Goal: Task Accomplishment & Management: Manage account settings

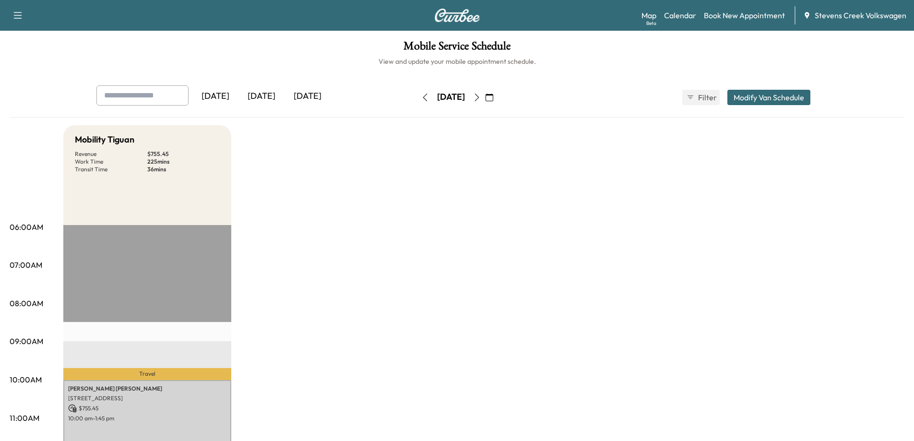
click at [493, 97] on icon "button" at bounding box center [489, 98] width 8 height 8
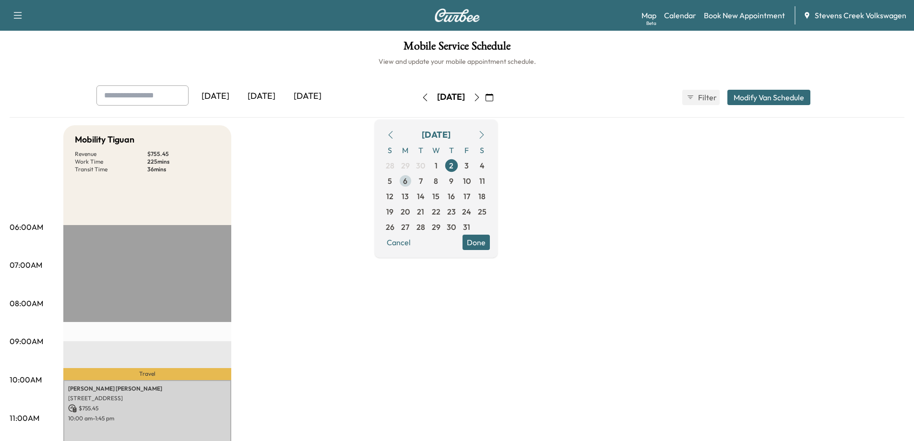
click at [407, 184] on span "6" at bounding box center [405, 181] width 4 height 12
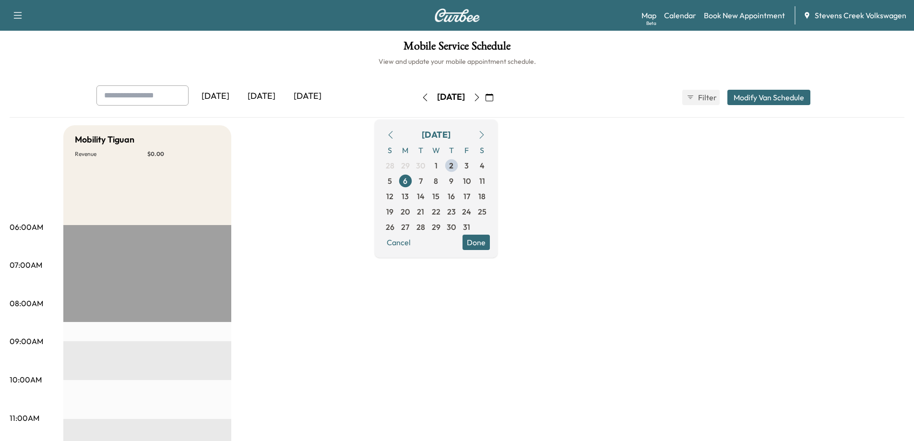
click at [704, 100] on span "Filter" at bounding box center [706, 98] width 17 height 12
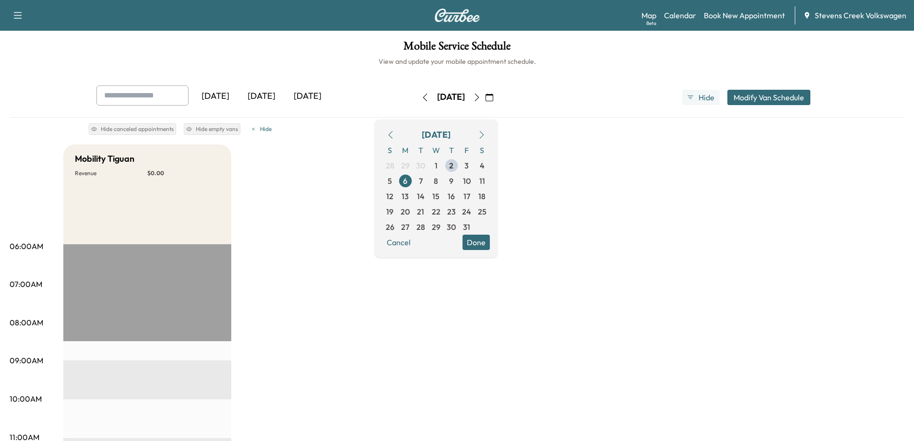
click at [490, 243] on button "Done" at bounding box center [475, 242] width 27 height 15
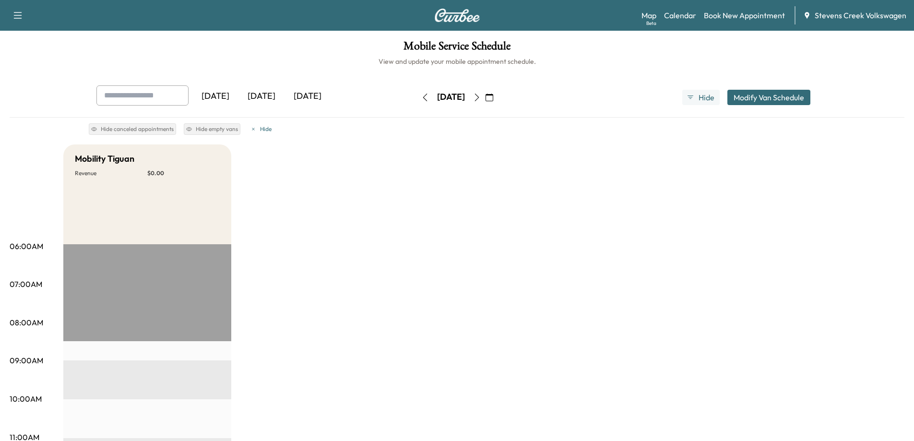
click at [738, 107] on div "[DATE] [DATE] [DATE] [DATE] October 2025 S M T W T F S 28 29 30 1 2 3 4 5 6 7 8…" at bounding box center [457, 97] width 737 height 24
click at [746, 98] on button "Modify Van Schedule" at bounding box center [768, 97] width 83 height 15
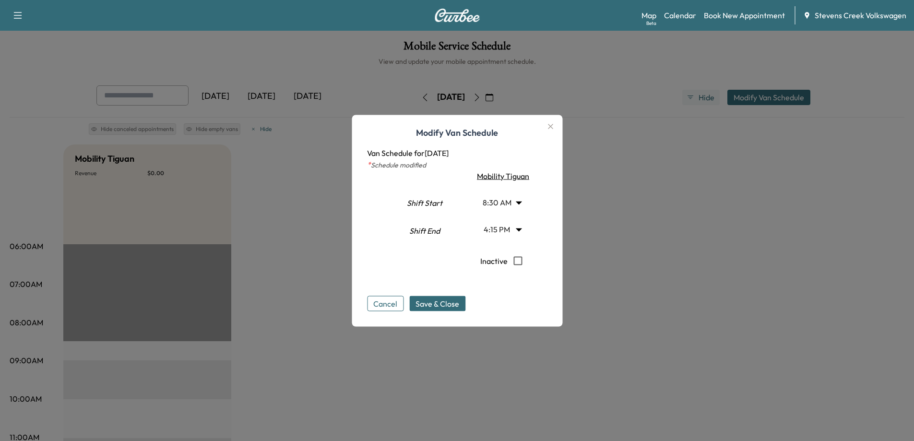
click at [521, 202] on body "Support Log Out Map Beta Calendar Book New Appointment Stevens Creek Volkswagen…" at bounding box center [457, 220] width 914 height 441
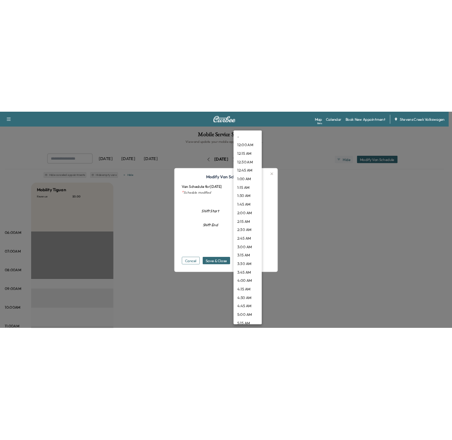
scroll to position [420, 0]
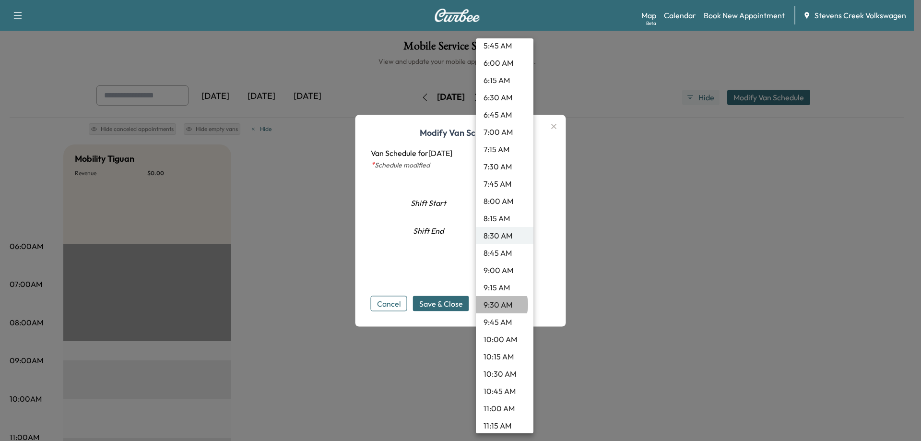
click at [495, 305] on li "9:30 AM" at bounding box center [505, 304] width 58 height 17
type input "***"
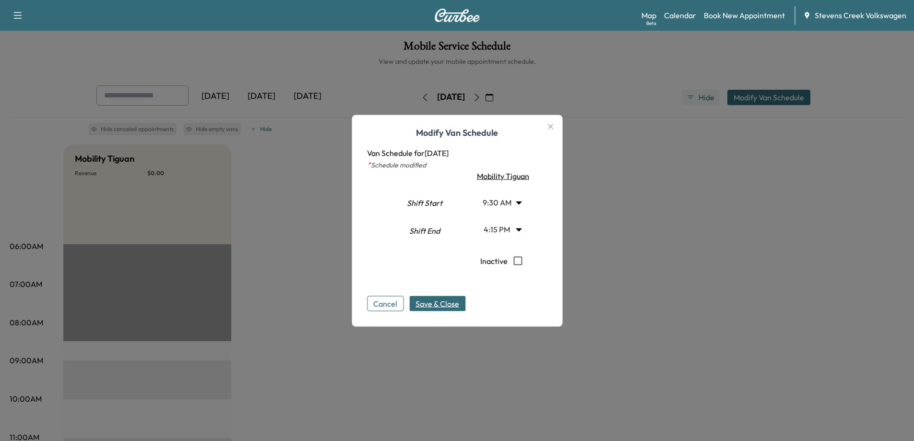
click at [433, 306] on span "Save & Close" at bounding box center [437, 303] width 44 height 12
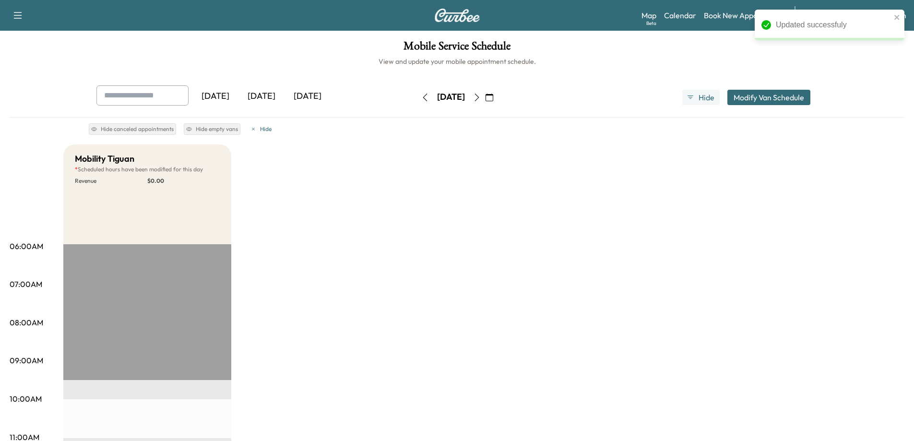
click at [897, 17] on icon "close" at bounding box center [896, 17] width 5 height 5
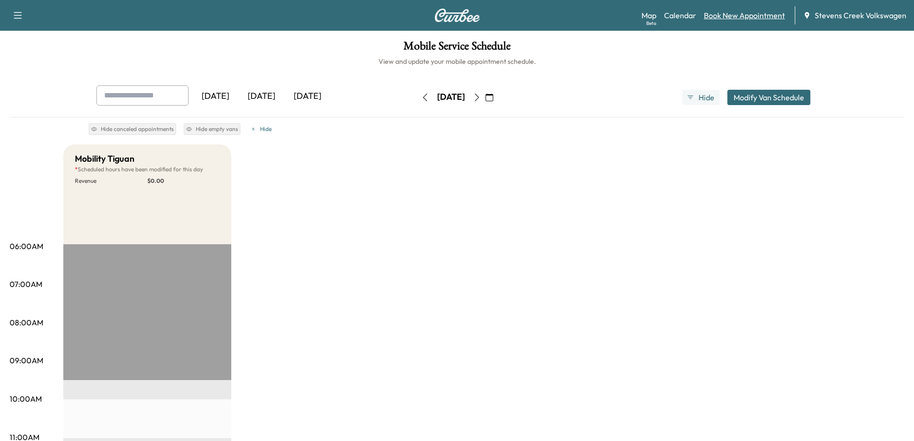
click at [759, 15] on link "Book New Appointment" at bounding box center [744, 16] width 81 height 12
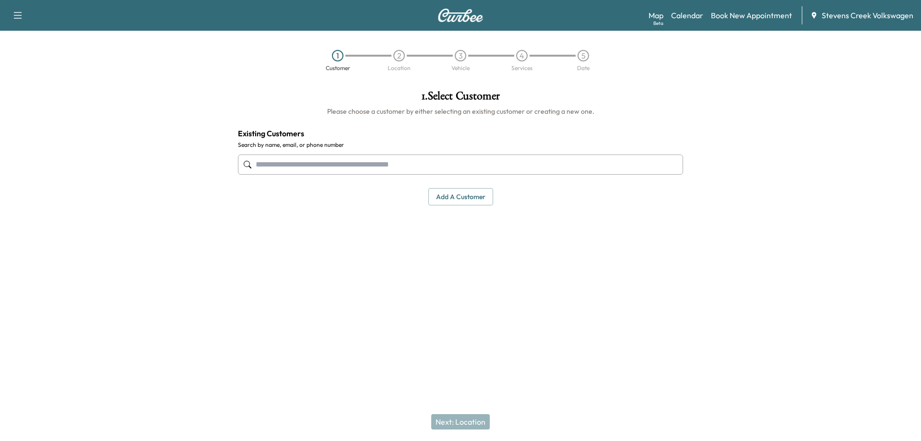
click at [353, 165] on input "text" at bounding box center [460, 164] width 445 height 20
paste input "**********"
type input "**********"
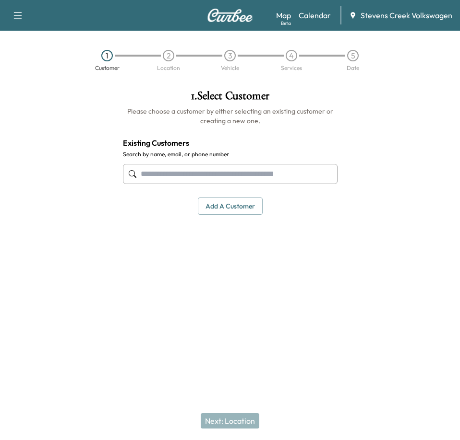
click at [204, 179] on input "text" at bounding box center [230, 174] width 214 height 20
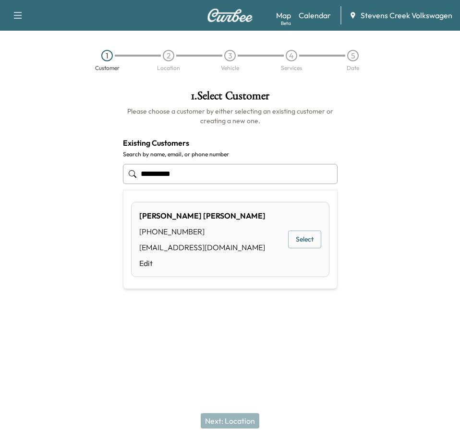
click at [306, 240] on button "Select" at bounding box center [304, 240] width 33 height 18
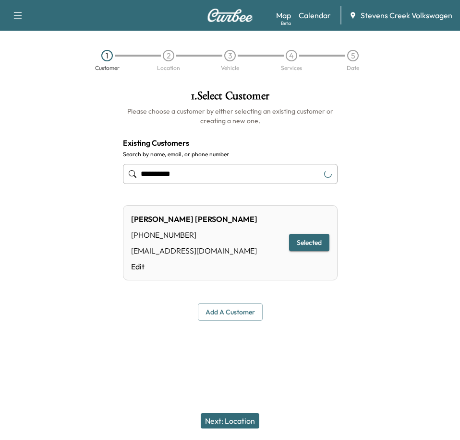
type input "**********"
click at [308, 243] on button "Selected" at bounding box center [309, 243] width 40 height 18
click at [238, 421] on button "Next: Location" at bounding box center [230, 420] width 59 height 15
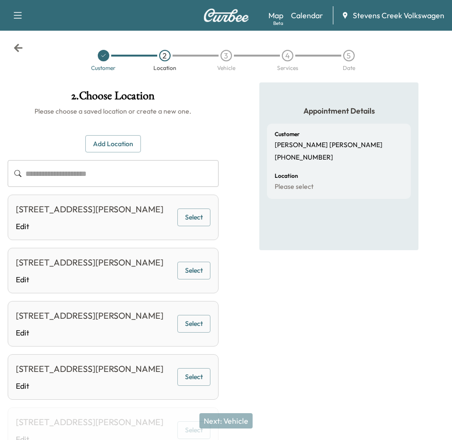
click at [195, 222] on button "Select" at bounding box center [193, 218] width 33 height 18
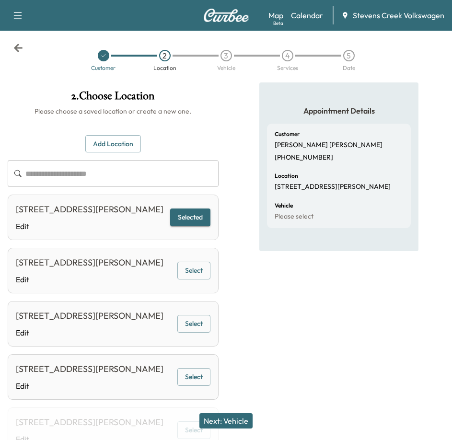
click at [242, 416] on button "Next: Vehicle" at bounding box center [226, 420] width 53 height 15
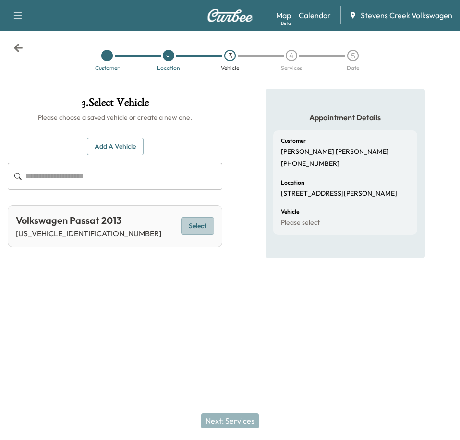
click at [187, 225] on button "Select" at bounding box center [197, 226] width 33 height 18
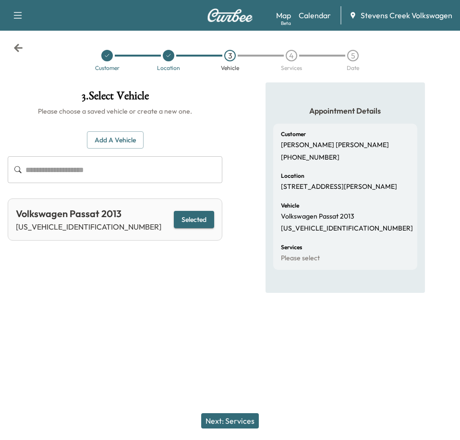
click at [225, 422] on button "Next: Services" at bounding box center [230, 420] width 58 height 15
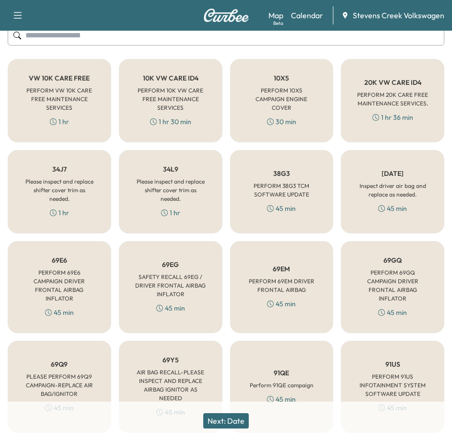
scroll to position [144, 0]
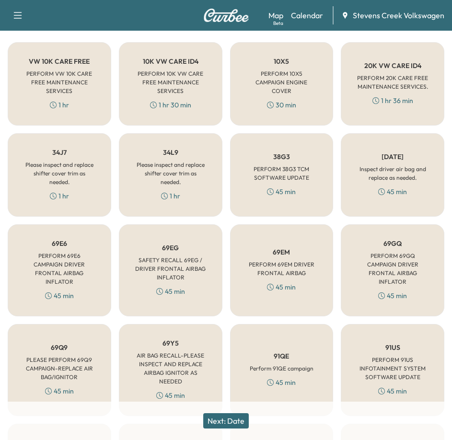
click at [178, 246] on h5 "69EG" at bounding box center [170, 248] width 17 height 7
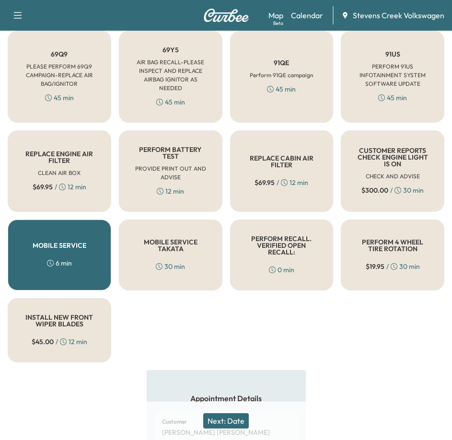
scroll to position [480, 0]
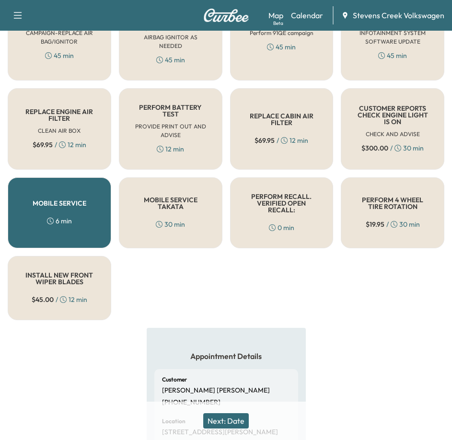
click at [225, 423] on button "Next: Date" at bounding box center [226, 420] width 46 height 15
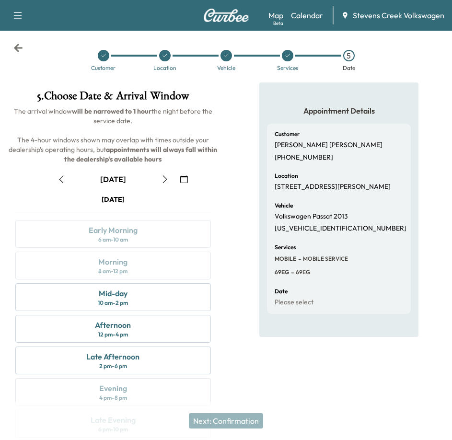
click at [189, 179] on button "button" at bounding box center [184, 179] width 16 height 15
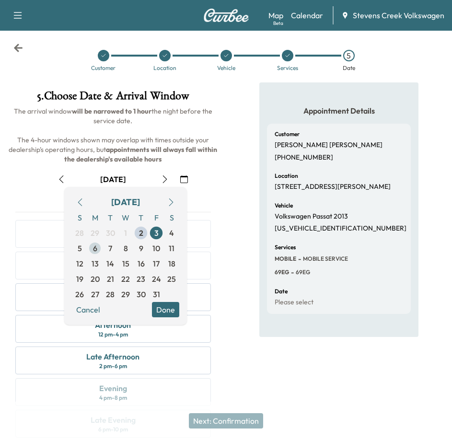
click at [96, 250] on span "6" at bounding box center [95, 249] width 4 height 12
click at [233, 204] on div "Appointment Details Customer [PERSON_NAME] [PHONE_NUMBER] Location [STREET_ADDR…" at bounding box center [339, 266] width 226 height 367
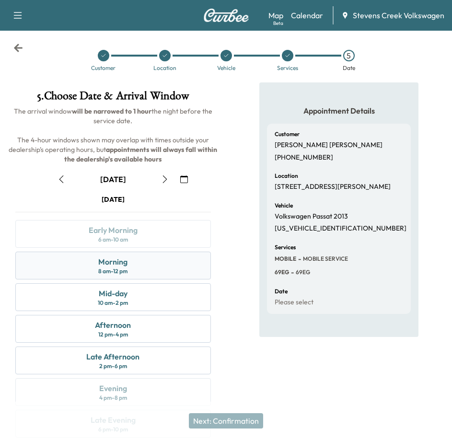
click at [119, 268] on div "8 am - 12 pm" at bounding box center [112, 272] width 29 height 8
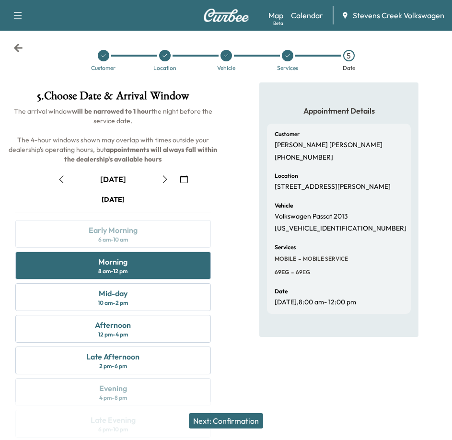
click at [240, 419] on button "Next: Confirmation" at bounding box center [226, 420] width 74 height 15
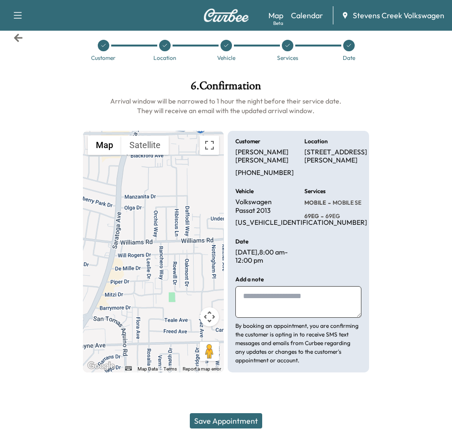
scroll to position [15, 0]
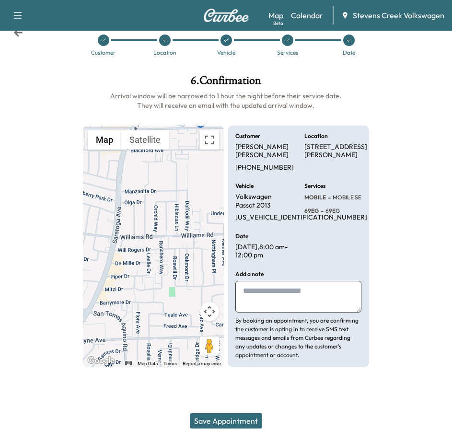
click at [215, 418] on button "Save Appointment" at bounding box center [226, 420] width 72 height 15
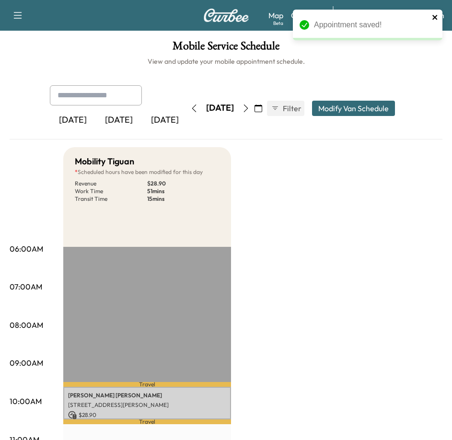
click at [435, 17] on icon "close" at bounding box center [435, 17] width 5 height 5
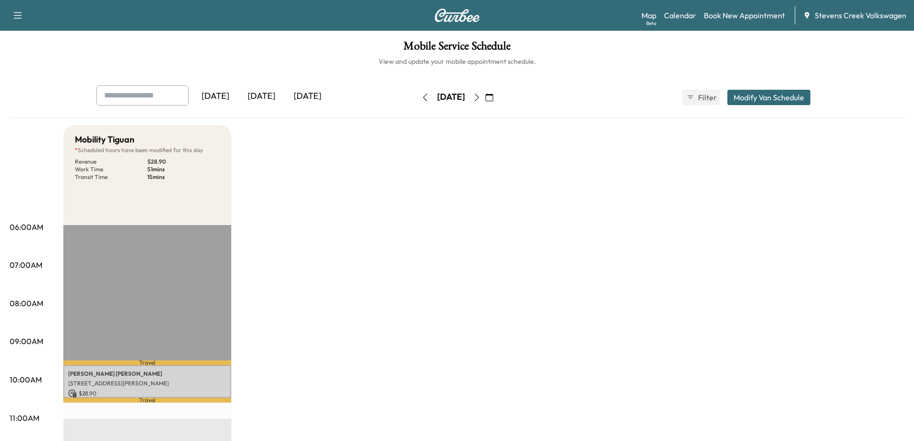
click at [739, 15] on link "Book New Appointment" at bounding box center [744, 16] width 81 height 12
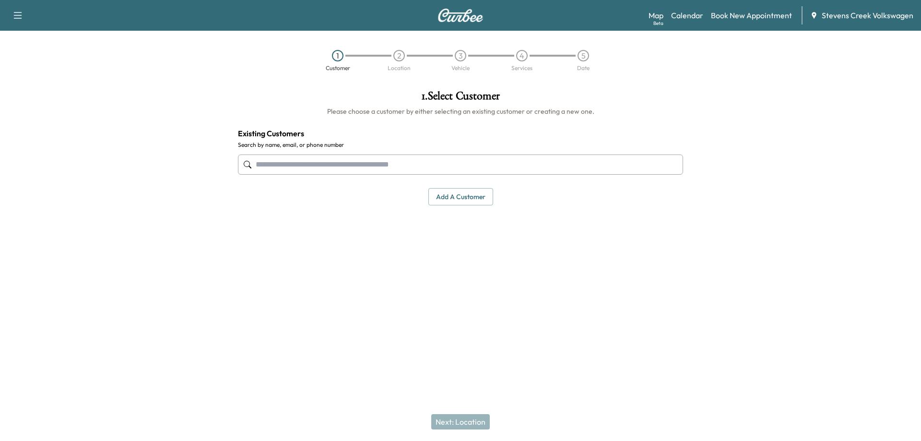
click at [383, 170] on input "text" at bounding box center [460, 164] width 445 height 20
paste input "**********"
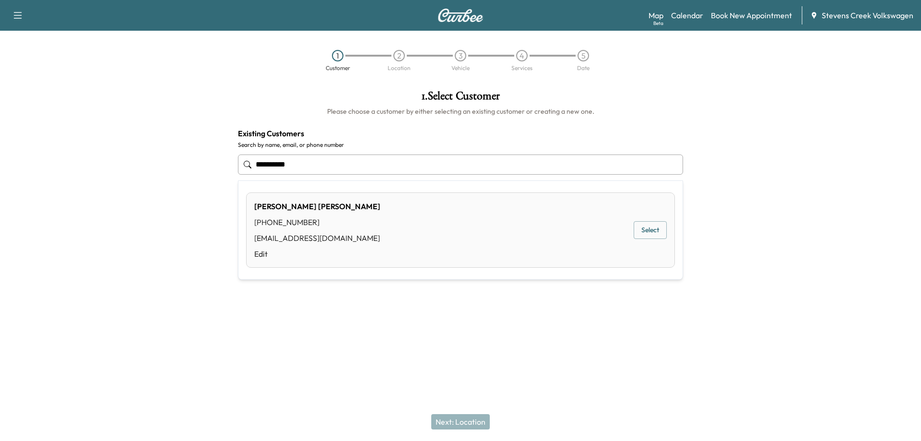
click at [657, 229] on button "Select" at bounding box center [650, 230] width 33 height 18
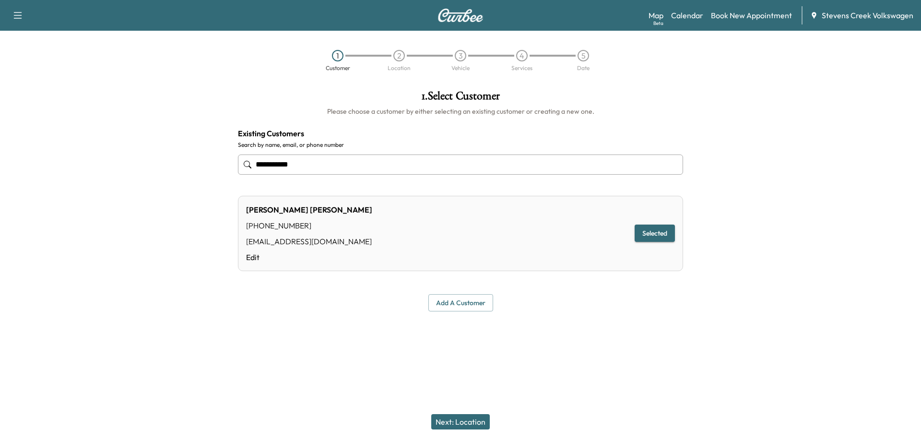
type input "**********"
click at [449, 421] on button "Next: Location" at bounding box center [460, 421] width 59 height 15
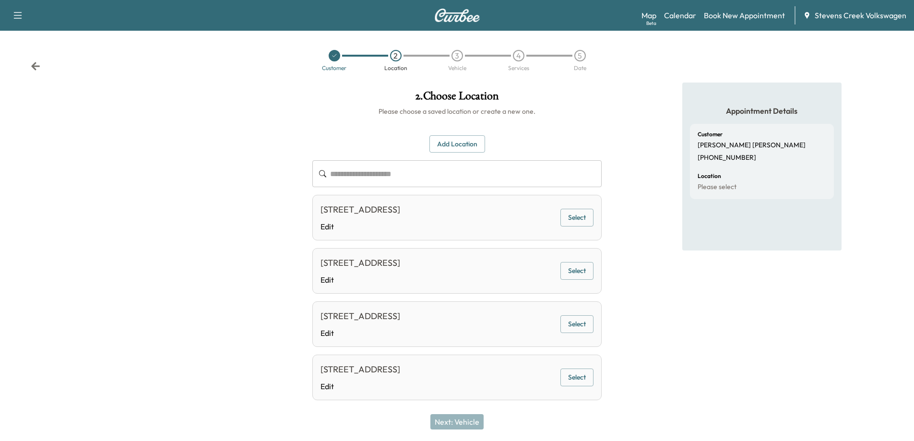
click at [575, 218] on button "Select" at bounding box center [576, 218] width 33 height 18
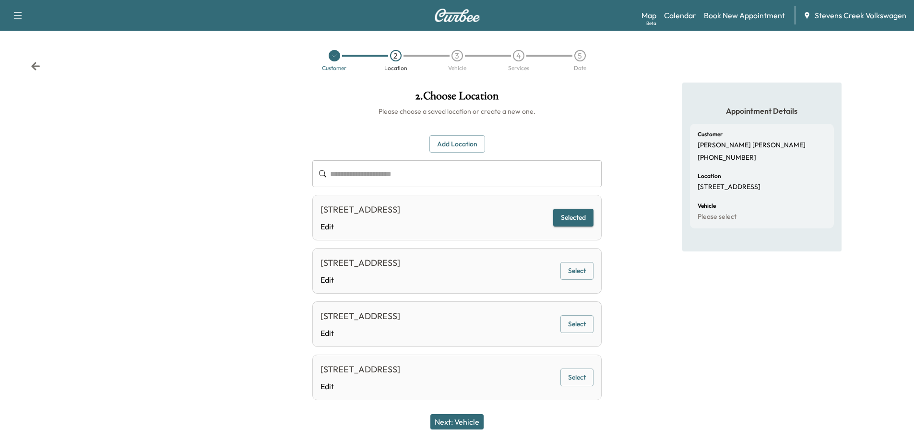
click at [448, 422] on button "Next: Vehicle" at bounding box center [456, 421] width 53 height 15
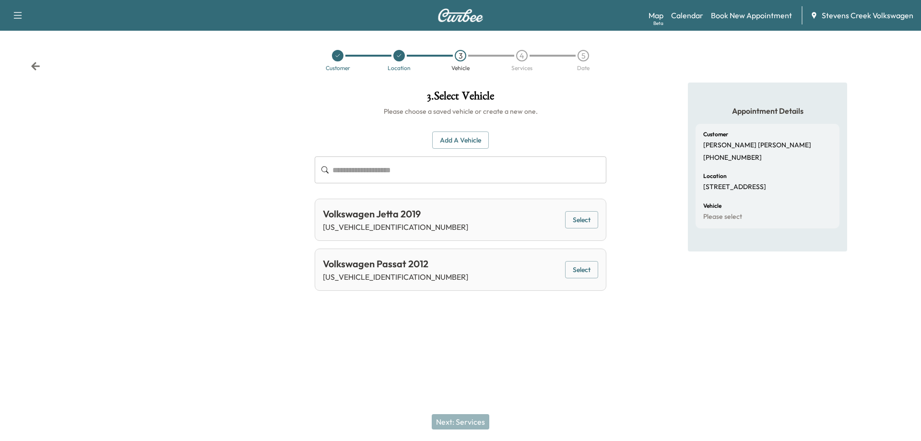
click at [581, 267] on button "Select" at bounding box center [581, 270] width 33 height 18
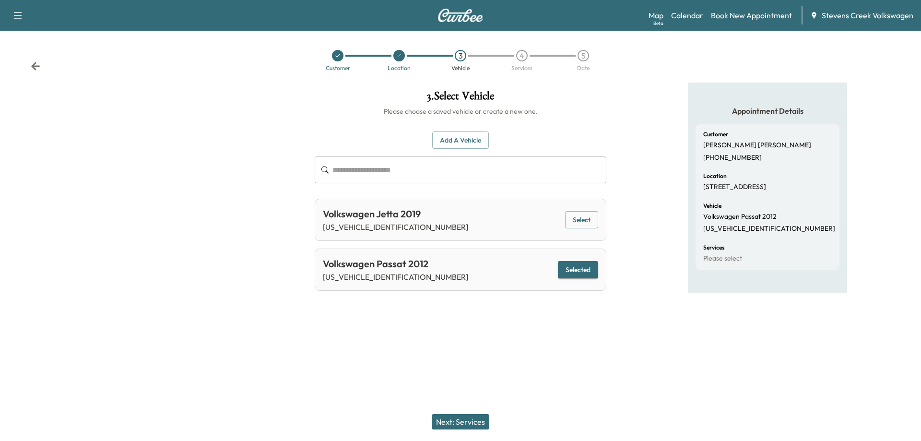
click at [472, 357] on div "Support Log Out Map Beta Calendar Book New Appointment [GEOGRAPHIC_DATA] Volksw…" at bounding box center [460, 220] width 921 height 441
click at [450, 415] on button "Next: Services" at bounding box center [461, 421] width 58 height 15
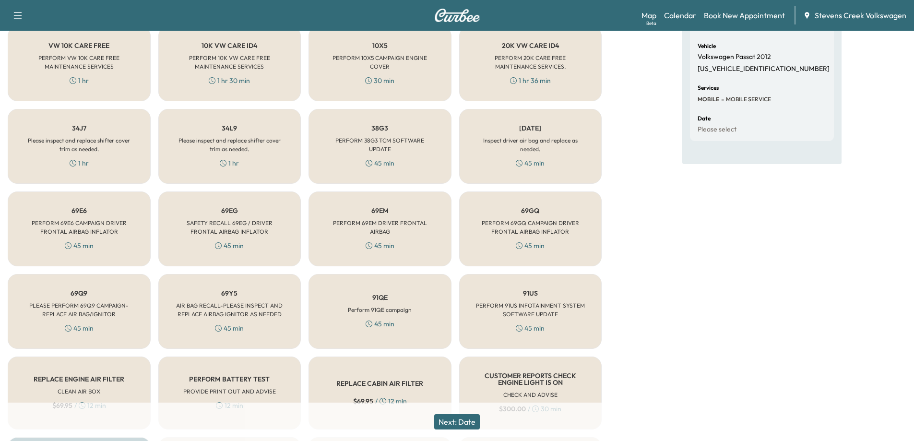
scroll to position [192, 0]
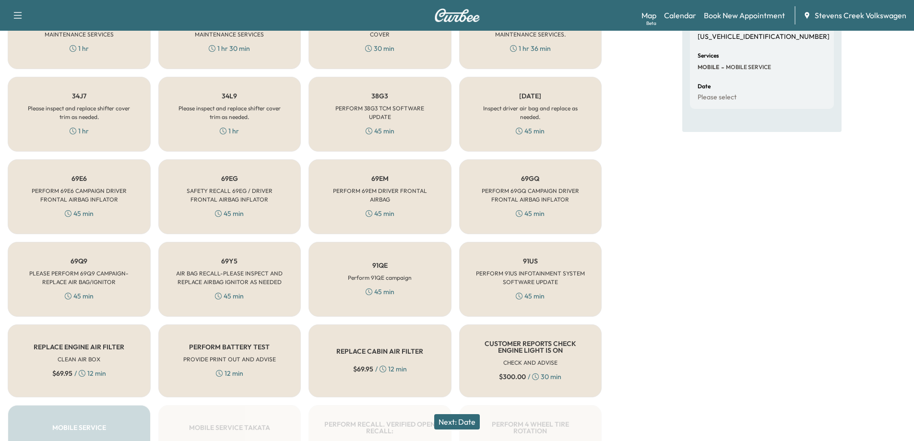
click at [250, 206] on div "69EG SAFETY RECALL 69EG / DRIVER FRONTAL AIRBAG INFLATOR 45 min" at bounding box center [229, 196] width 143 height 75
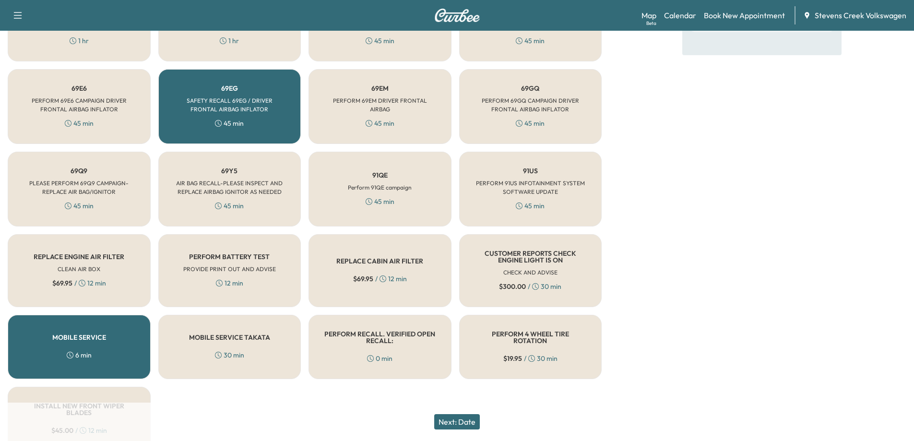
scroll to position [288, 0]
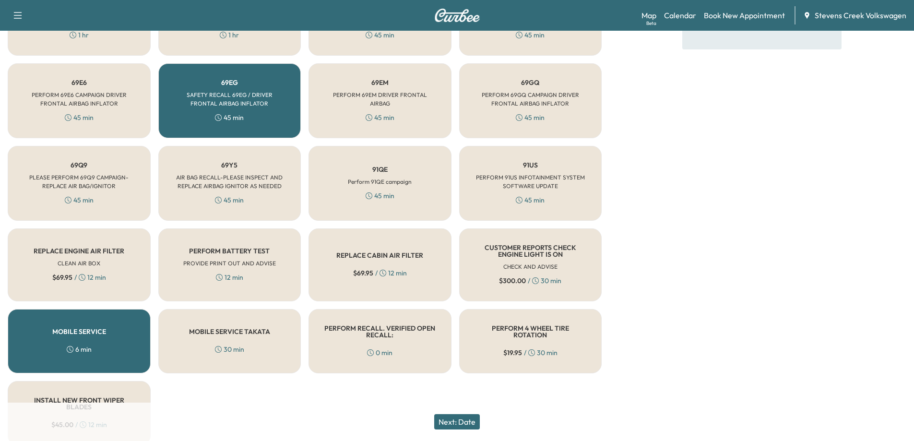
click at [230, 344] on div "30 min" at bounding box center [229, 349] width 29 height 10
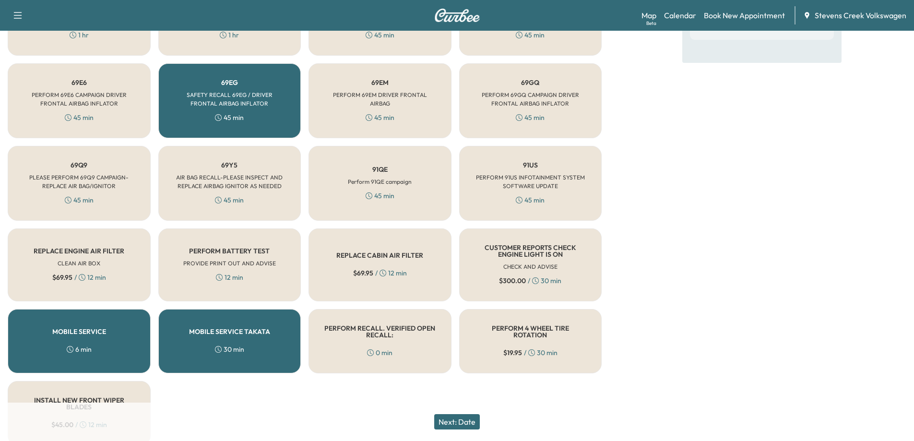
click at [452, 419] on button "Next: Date" at bounding box center [457, 421] width 46 height 15
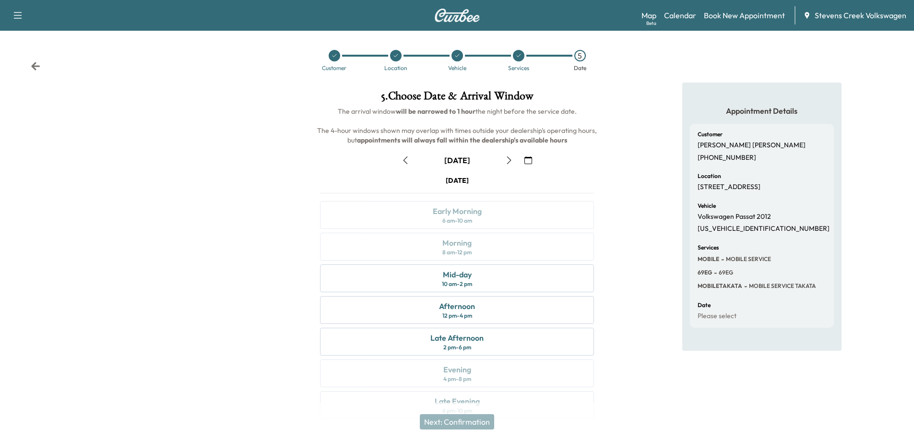
click at [475, 246] on div "[DATE] Early Morning 6 am - 10 am Morning 8 am - 12 pm Mid-day 10 am - 2 pm Aft…" at bounding box center [456, 299] width 289 height 247
click at [474, 276] on div "Mid-day 10 am - 2 pm" at bounding box center [457, 278] width 274 height 28
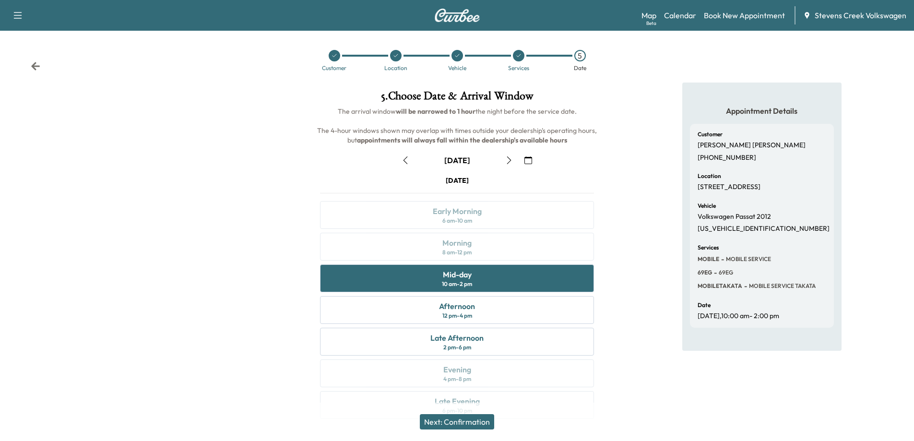
click at [450, 421] on button "Next: Confirmation" at bounding box center [457, 421] width 74 height 15
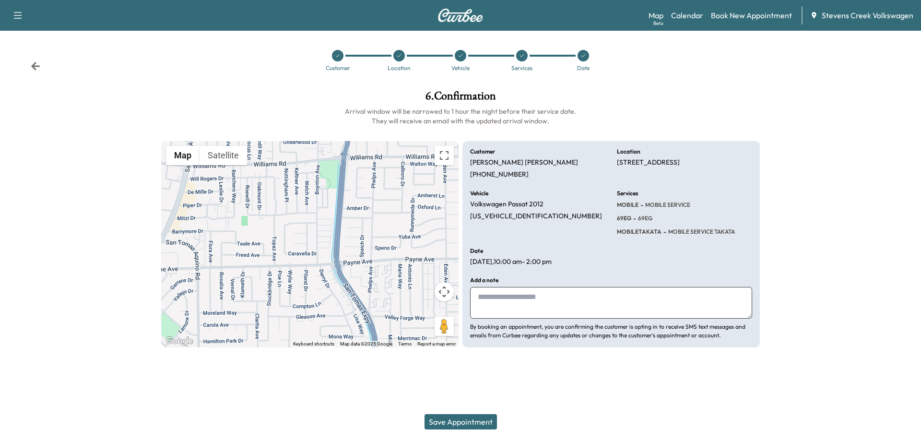
click at [470, 418] on button "Save Appointment" at bounding box center [461, 421] width 72 height 15
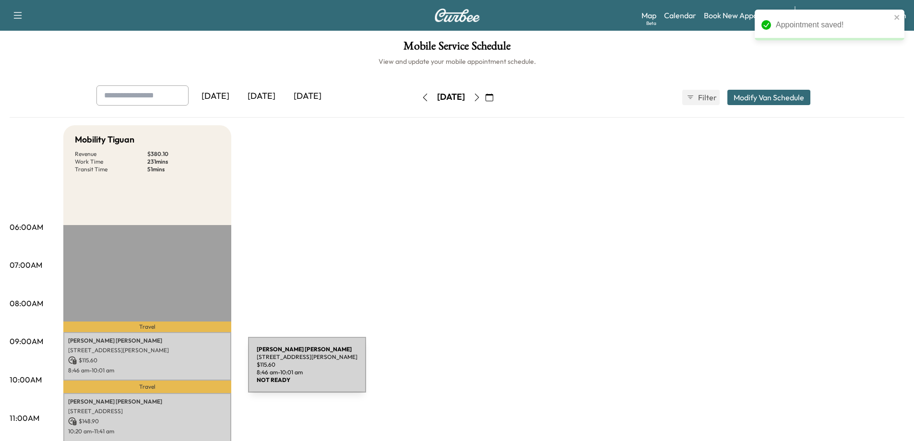
click at [176, 370] on p "8:46 am - 10:01 am" at bounding box center [147, 370] width 158 height 8
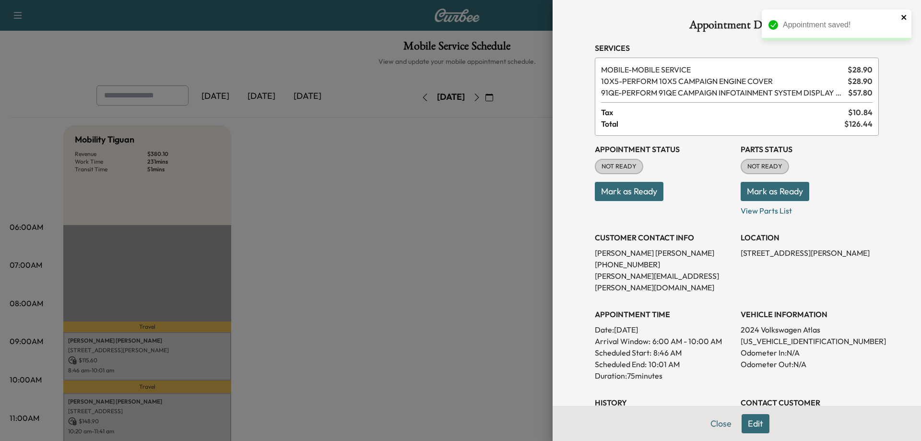
click at [904, 17] on icon "close" at bounding box center [903, 17] width 5 height 5
drag, startPoint x: 398, startPoint y: 240, endPoint x: 417, endPoint y: 221, distance: 27.1
click at [398, 240] on div at bounding box center [460, 220] width 921 height 441
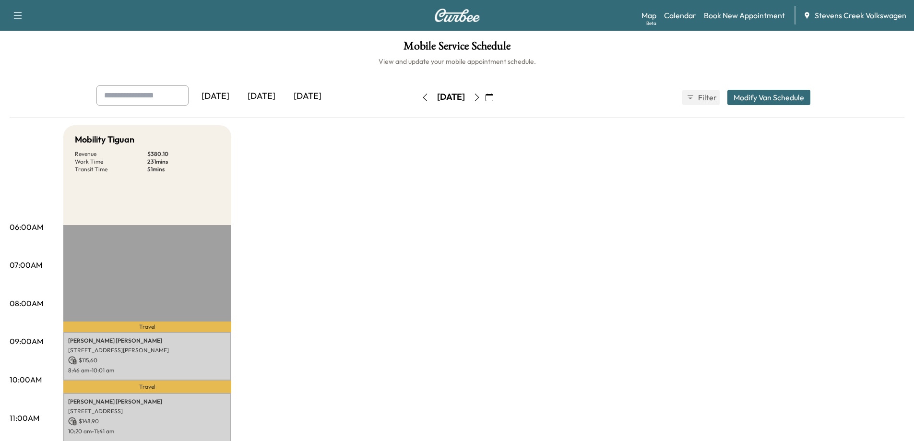
scroll to position [96, 0]
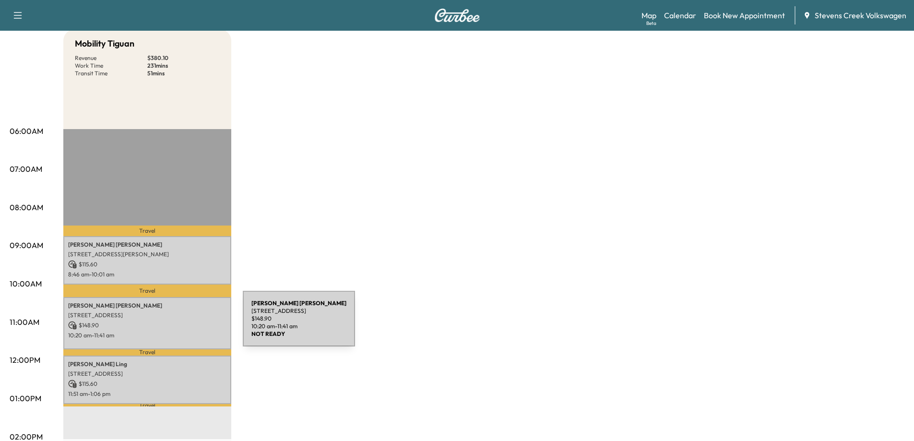
click at [171, 324] on p "$ 148.90" at bounding box center [147, 325] width 158 height 9
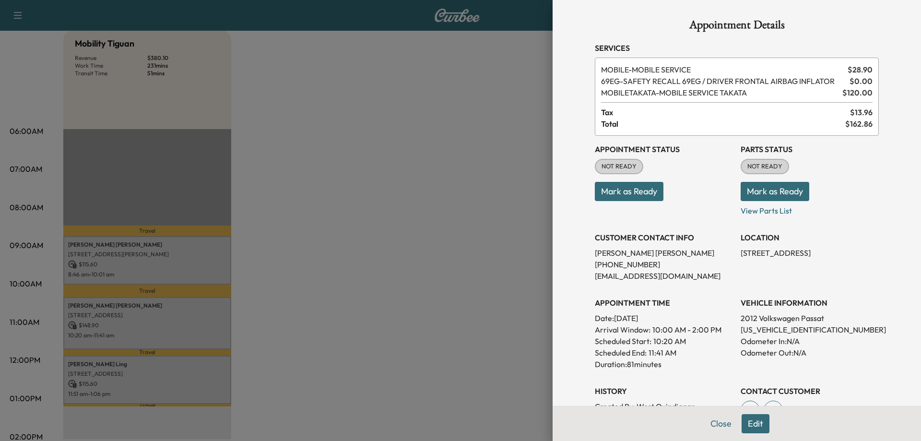
click at [413, 254] on div at bounding box center [460, 220] width 921 height 441
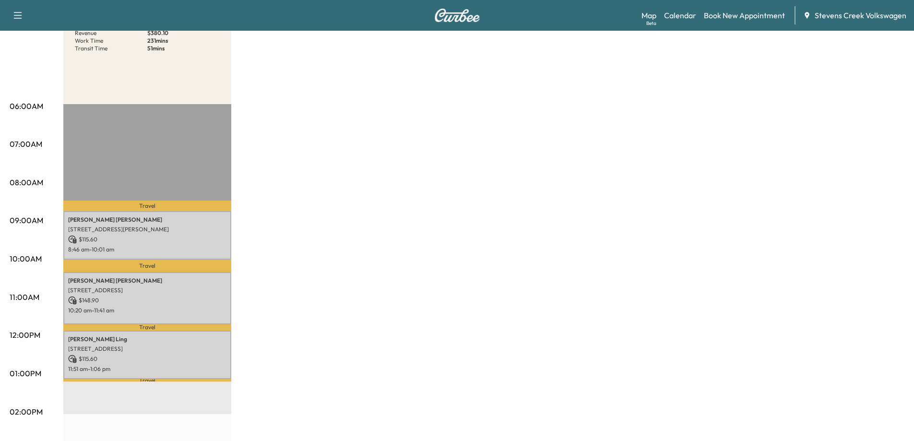
scroll to position [144, 0]
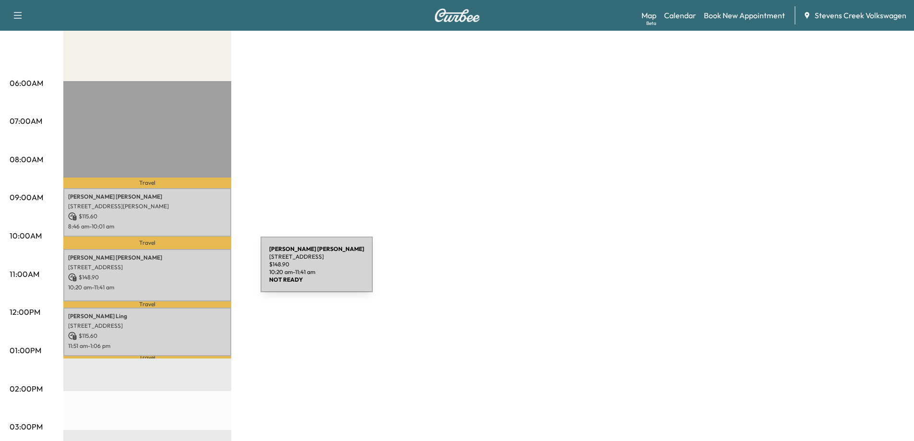
click at [189, 271] on div "[PERSON_NAME] [STREET_ADDRESS] $ 148.90 10:20 am - 11:41 am" at bounding box center [147, 275] width 168 height 52
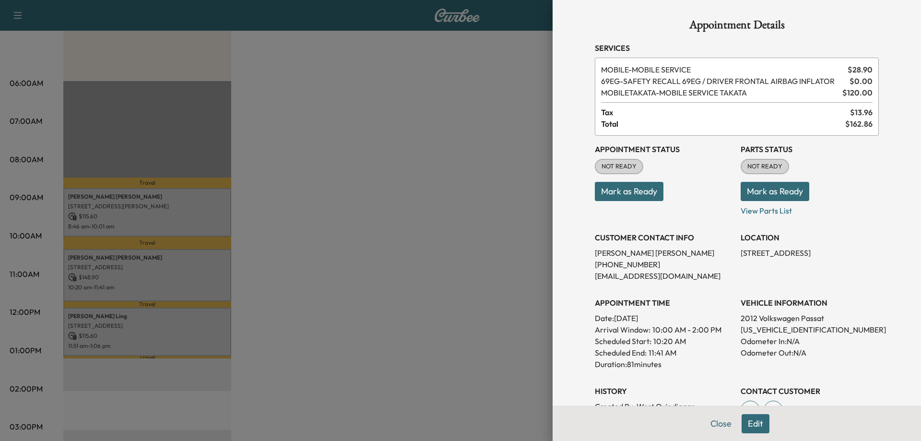
click at [748, 423] on button "Edit" at bounding box center [756, 423] width 28 height 19
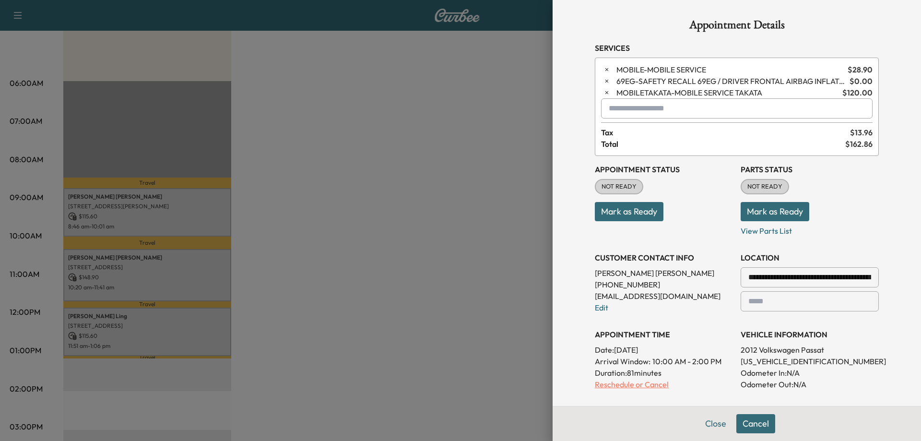
click at [613, 382] on p "Reschedule or Cancel" at bounding box center [664, 384] width 138 height 12
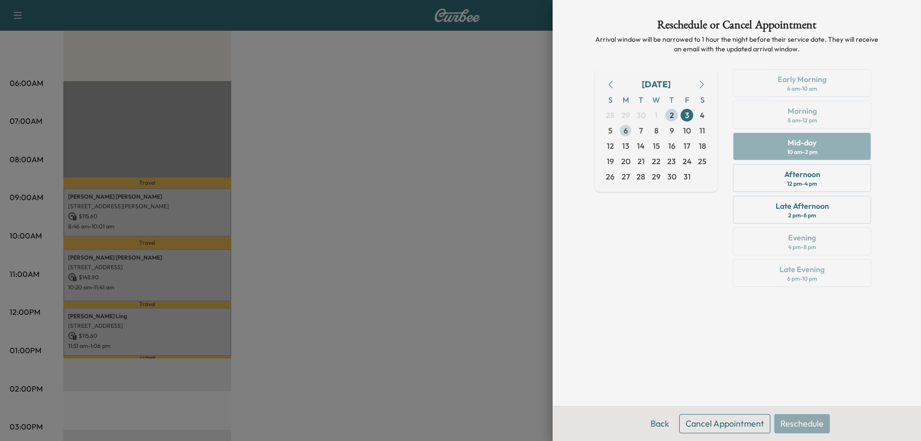
click at [621, 130] on span "6" at bounding box center [625, 130] width 15 height 15
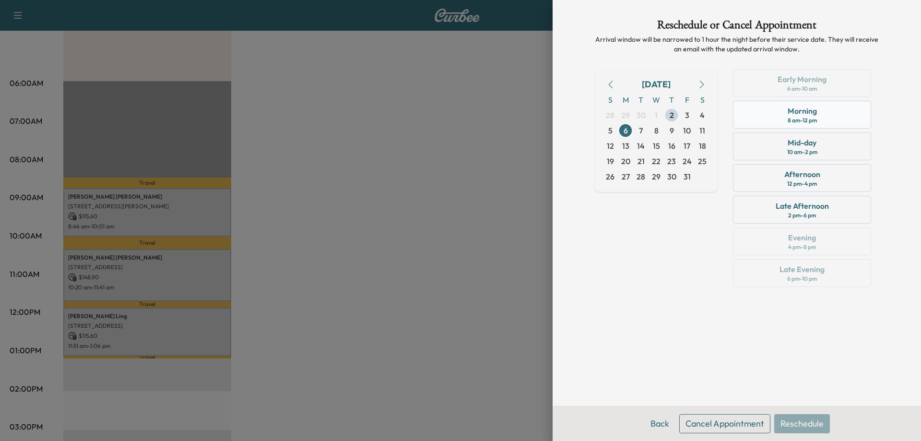
click at [850, 117] on div "Morning 8 am - 12 pm" at bounding box center [802, 115] width 138 height 28
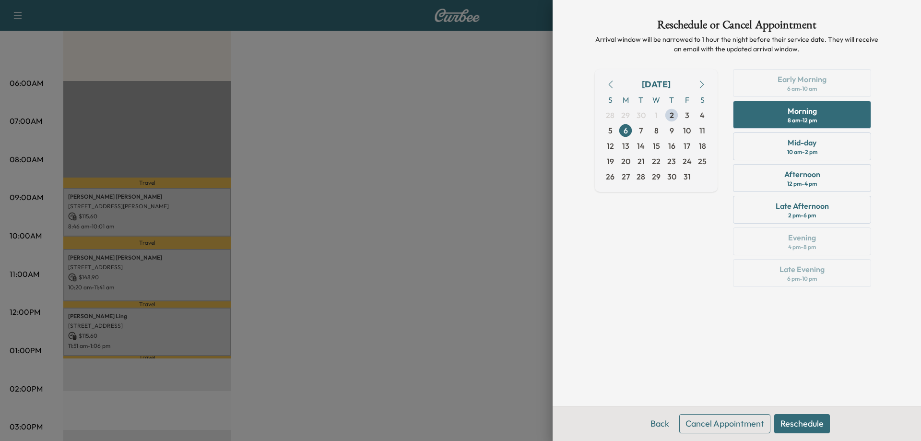
click at [801, 420] on button "Reschedule" at bounding box center [802, 423] width 56 height 19
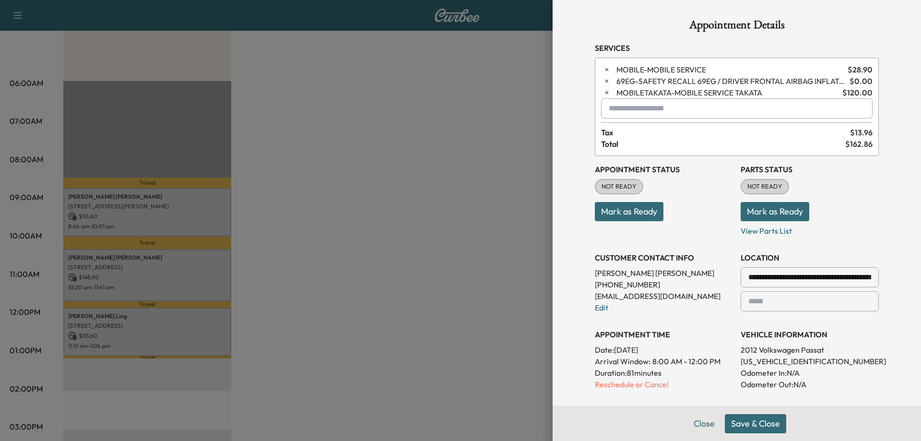
click at [743, 422] on button "Save & Close" at bounding box center [755, 423] width 61 height 19
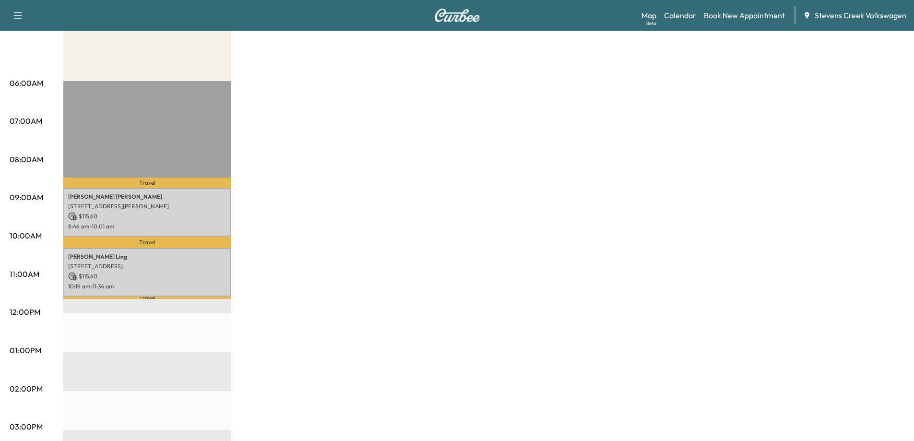
scroll to position [0, 0]
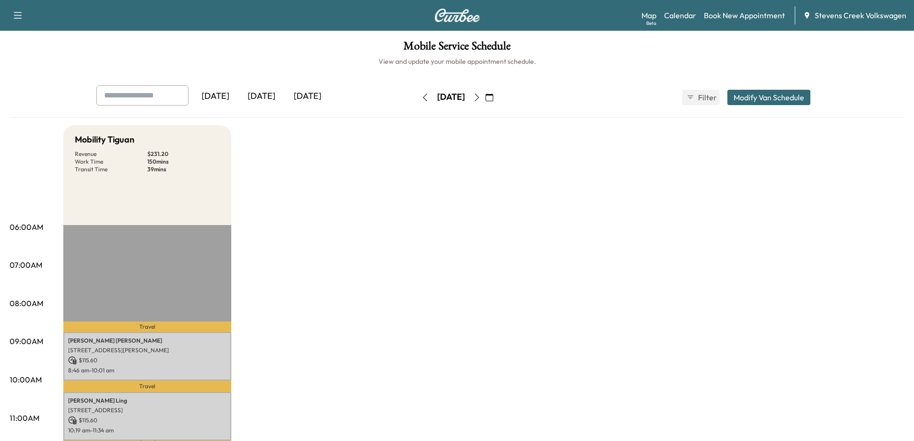
click at [493, 96] on icon "button" at bounding box center [489, 98] width 8 height 8
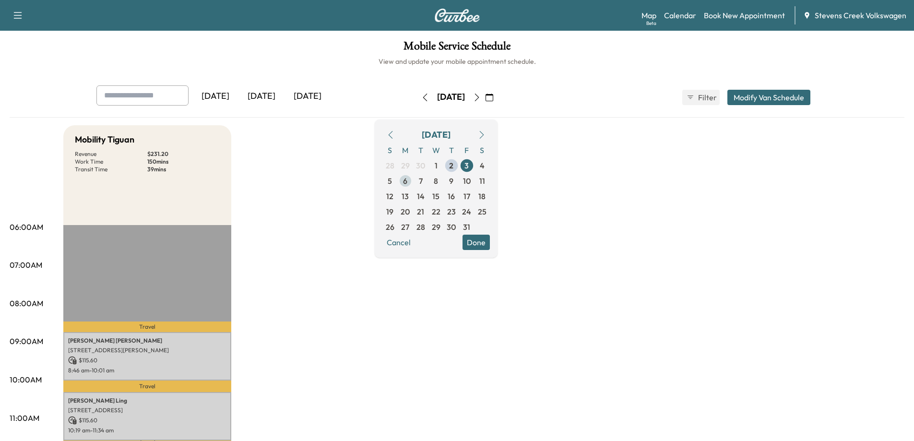
click at [407, 180] on span "6" at bounding box center [405, 181] width 4 height 12
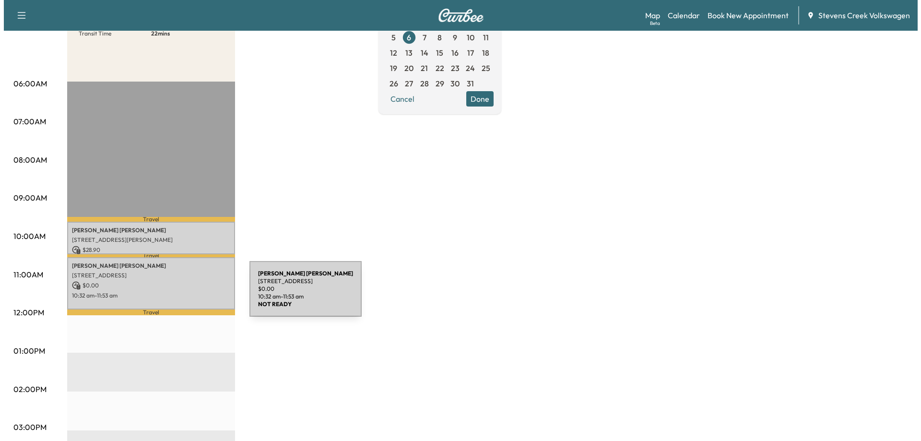
scroll to position [144, 0]
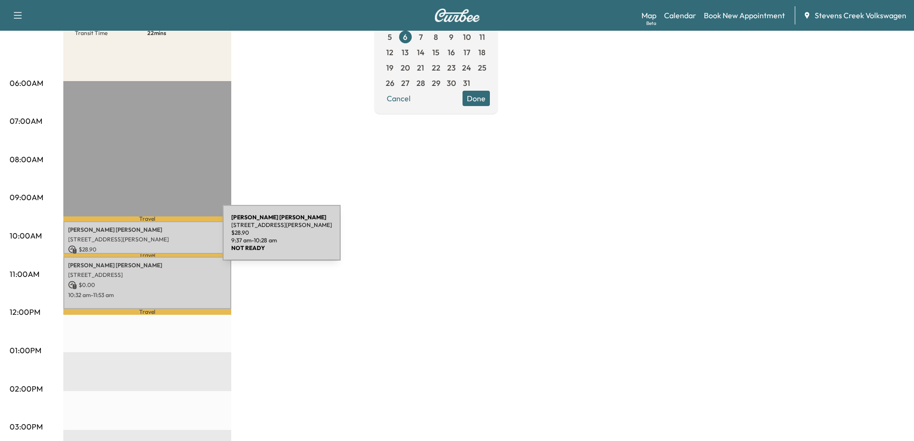
click at [152, 236] on p "[STREET_ADDRESS][PERSON_NAME]" at bounding box center [147, 240] width 158 height 8
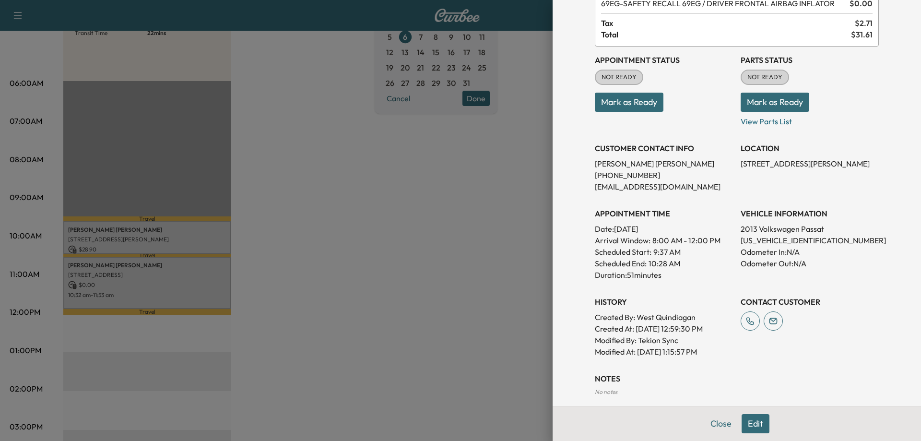
scroll to position [73, 0]
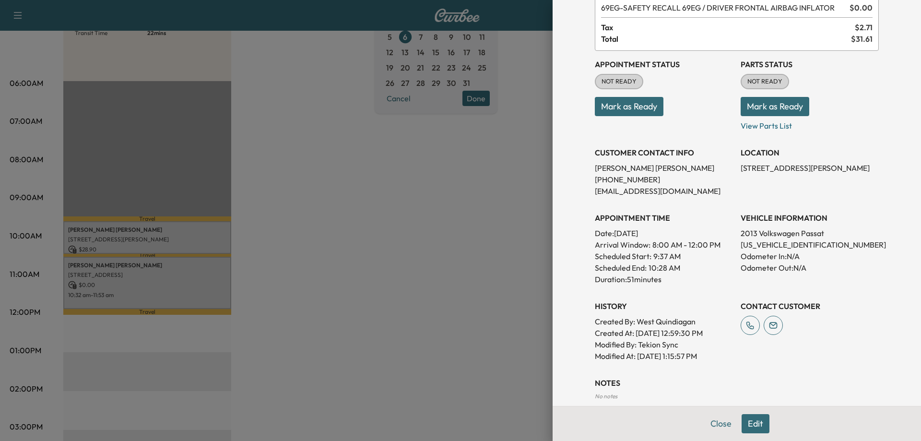
click at [751, 424] on button "Edit" at bounding box center [756, 423] width 28 height 19
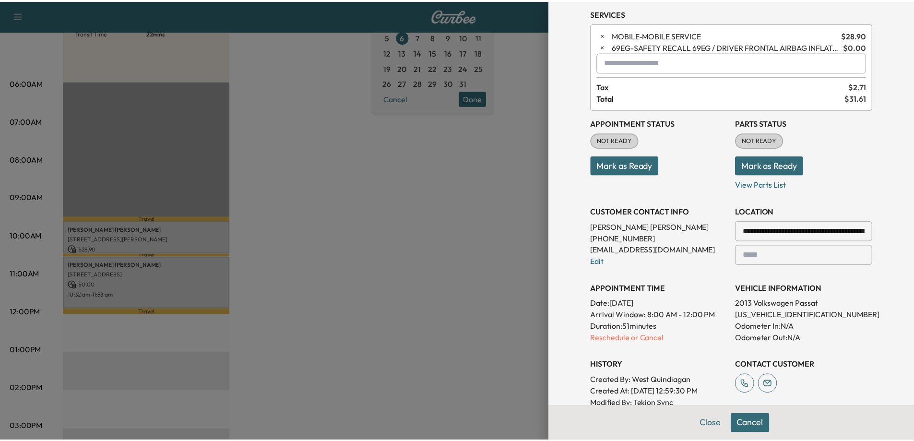
scroll to position [0, 0]
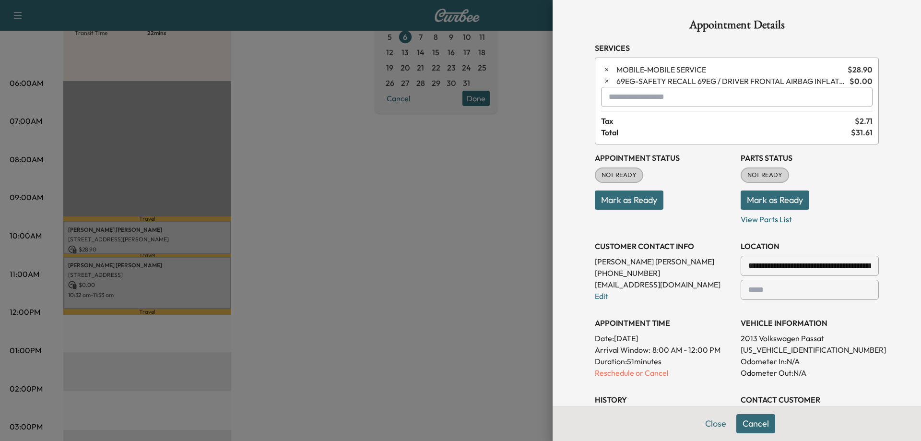
click at [660, 103] on input "text" at bounding box center [736, 97] width 271 height 20
click at [653, 119] on p "MOBILETAKATA - MOBILE SERVICE TAKATA" at bounding box center [700, 121] width 205 height 13
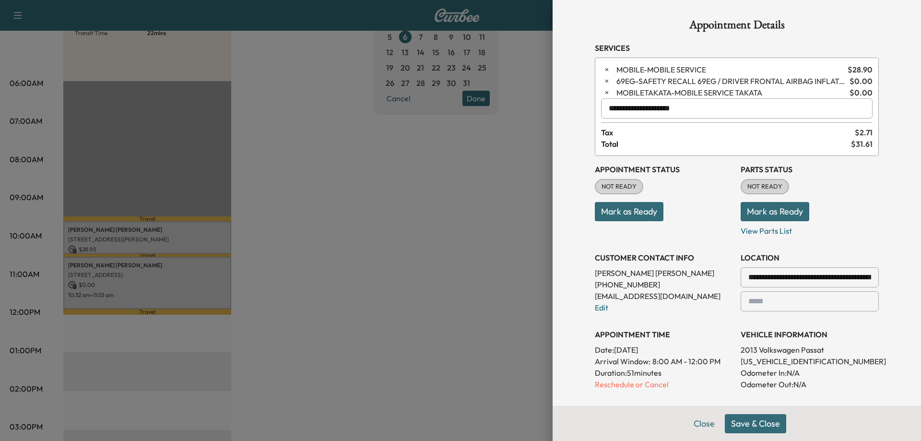
type input "**********"
click at [867, 173] on h3 "Parts Status" at bounding box center [810, 170] width 138 height 12
click at [736, 418] on button "Save & Close" at bounding box center [755, 423] width 61 height 19
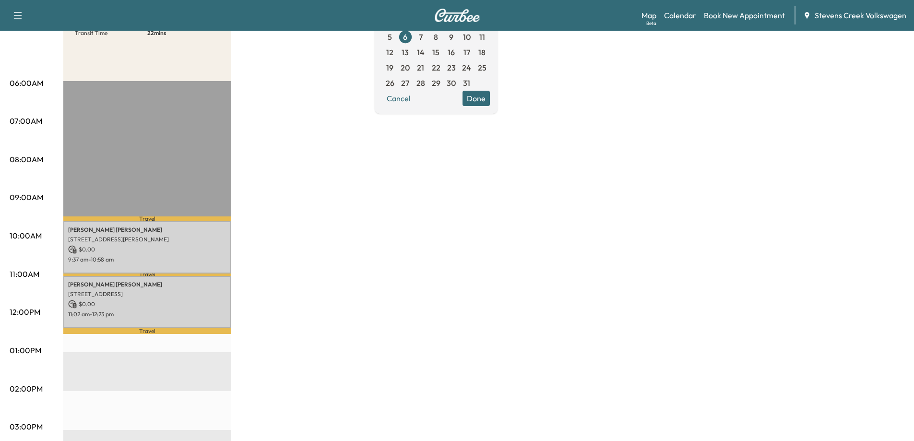
click at [507, 279] on div "Mobility Tiguan * Scheduled hours have been modified for this day Revenue $ 0.0…" at bounding box center [483, 341] width 841 height 720
click at [729, 203] on div "Mobility Tiguan * Scheduled hours have been modified for this day Revenue $ 0.0…" at bounding box center [483, 341] width 841 height 720
